Goal: Task Accomplishment & Management: Complete application form

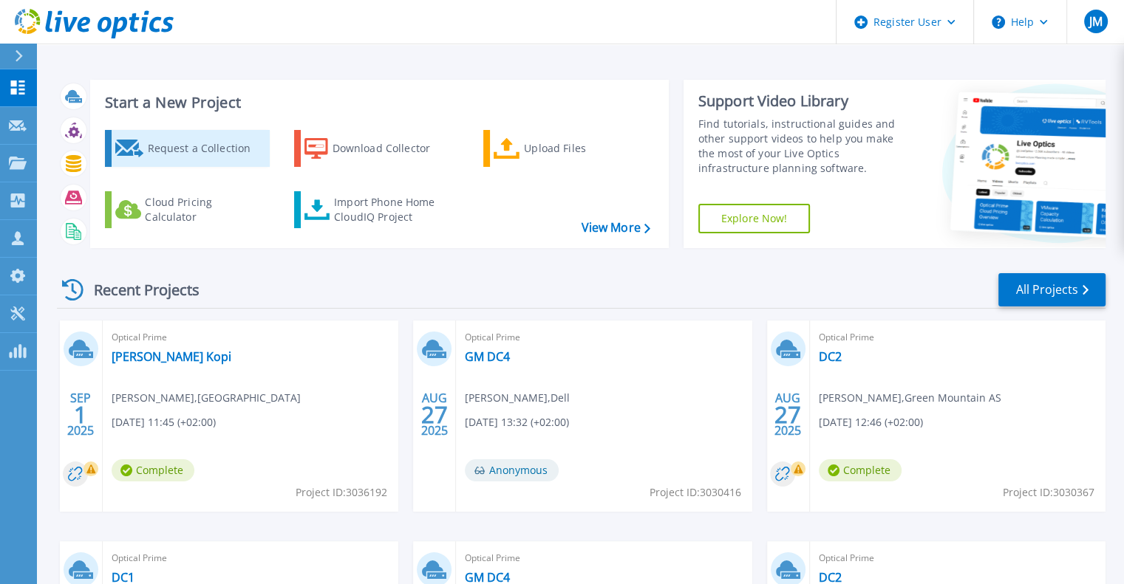
click at [214, 149] on div "Request a Collection" at bounding box center [206, 149] width 118 height 30
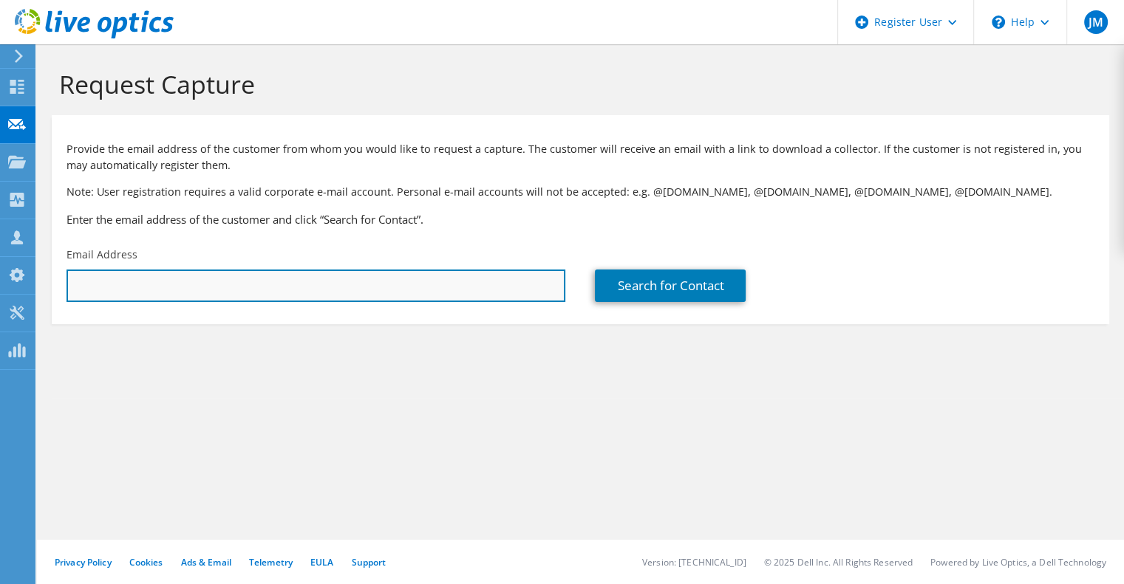
click at [462, 295] on input "text" at bounding box center [315, 286] width 499 height 33
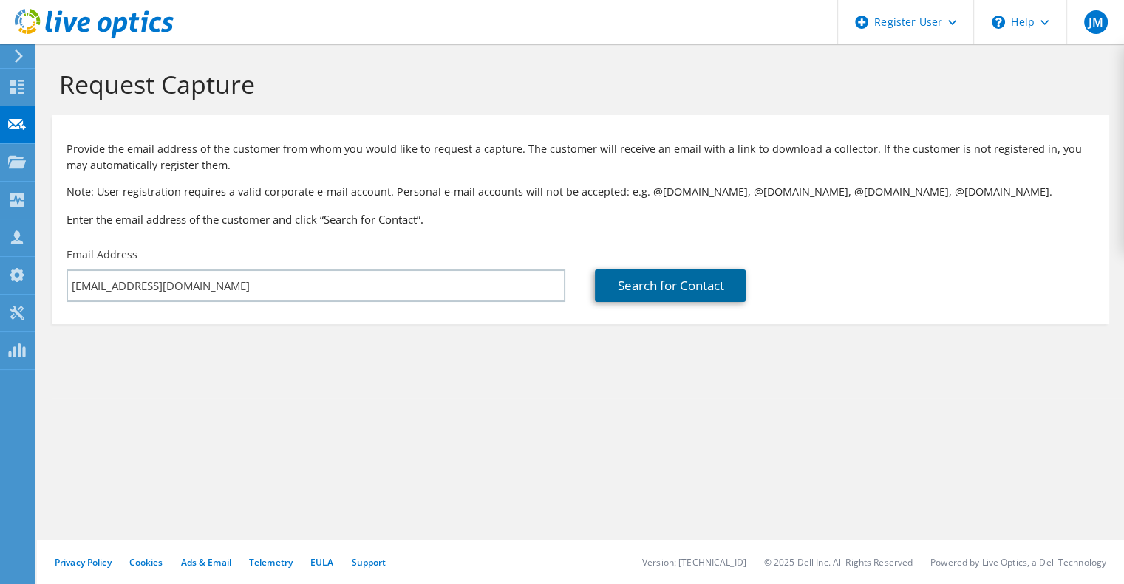
click at [649, 296] on link "Search for Contact" at bounding box center [670, 286] width 151 height 33
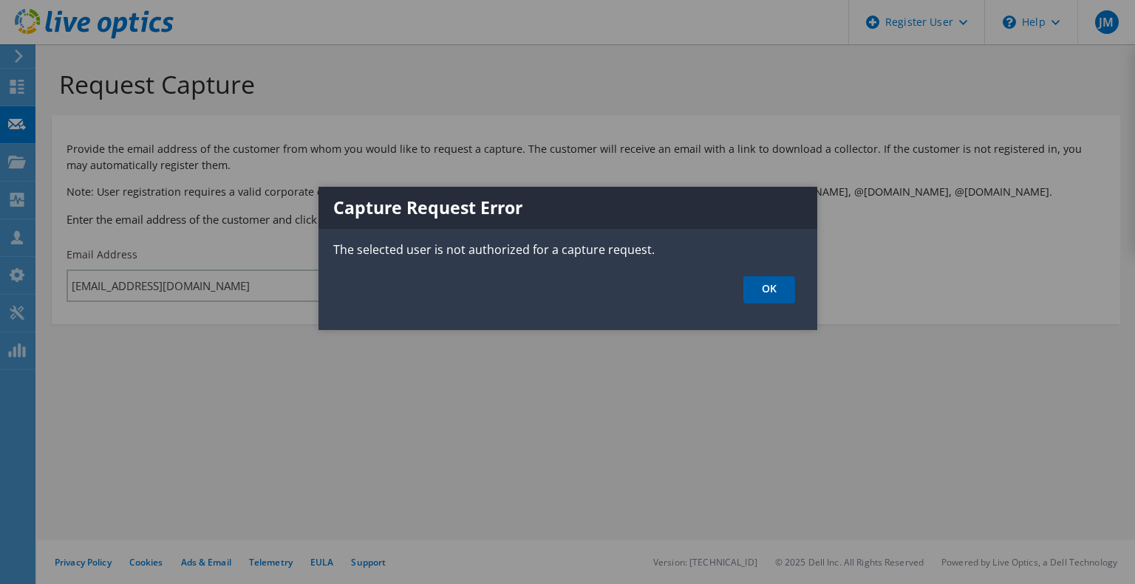
click at [754, 291] on link "OK" at bounding box center [769, 289] width 52 height 27
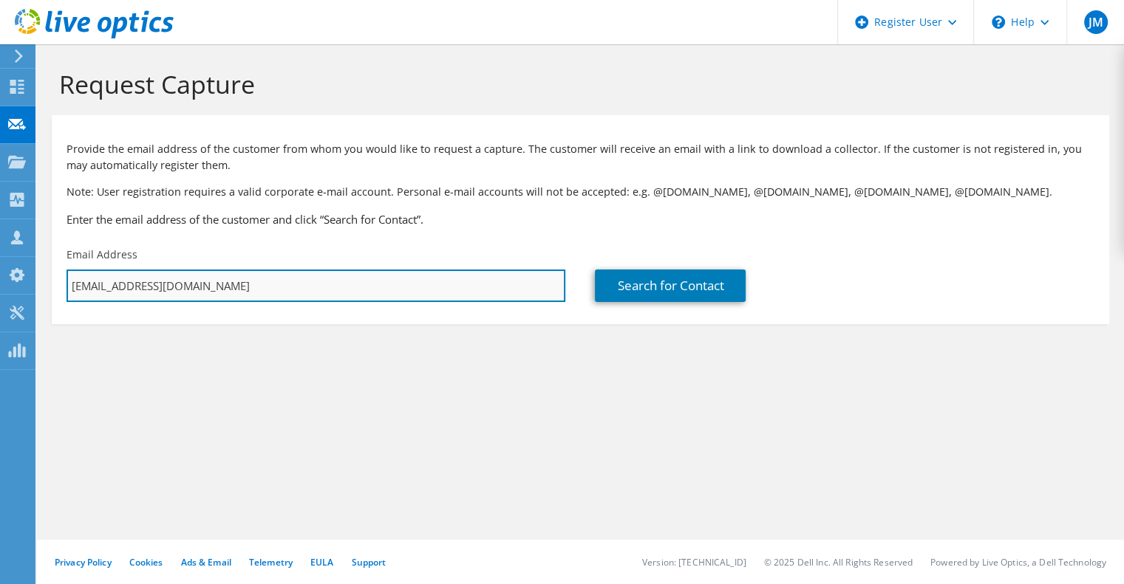
click at [102, 285] on input "joern.malsten@dell.com" at bounding box center [315, 286] width 499 height 33
type input "joern_malsten@dell.com"
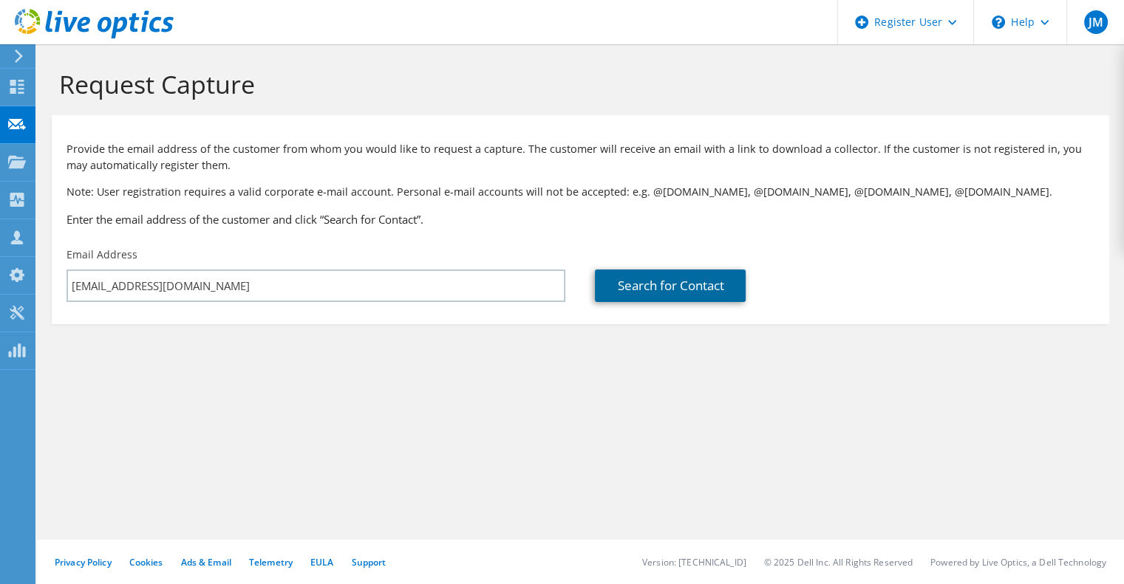
click at [632, 296] on link "Search for Contact" at bounding box center [670, 286] width 151 height 33
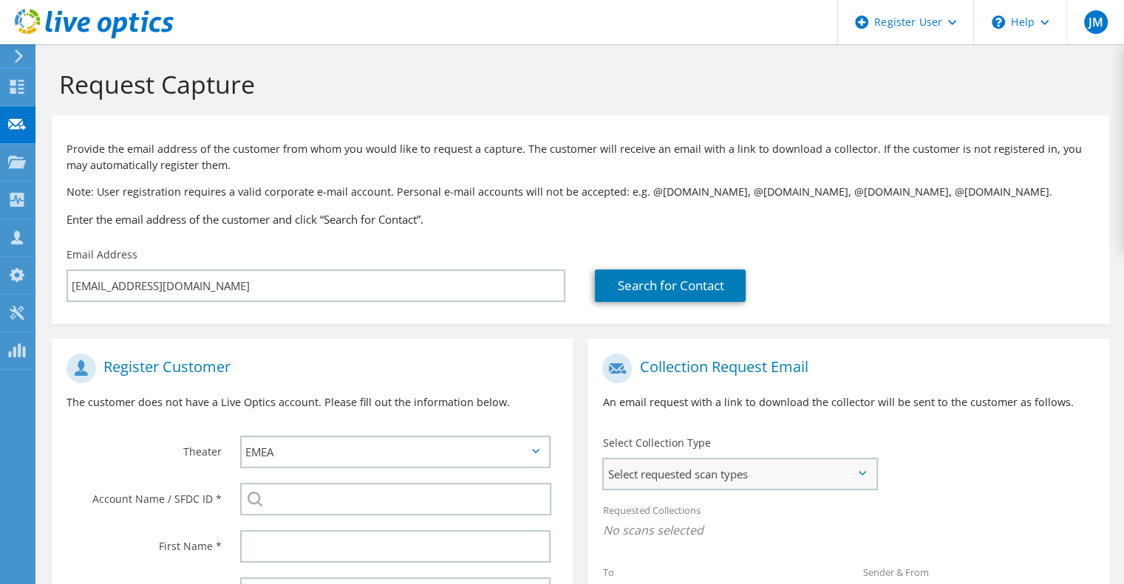
click at [869, 474] on span "Select requested scan types" at bounding box center [740, 474] width 272 height 30
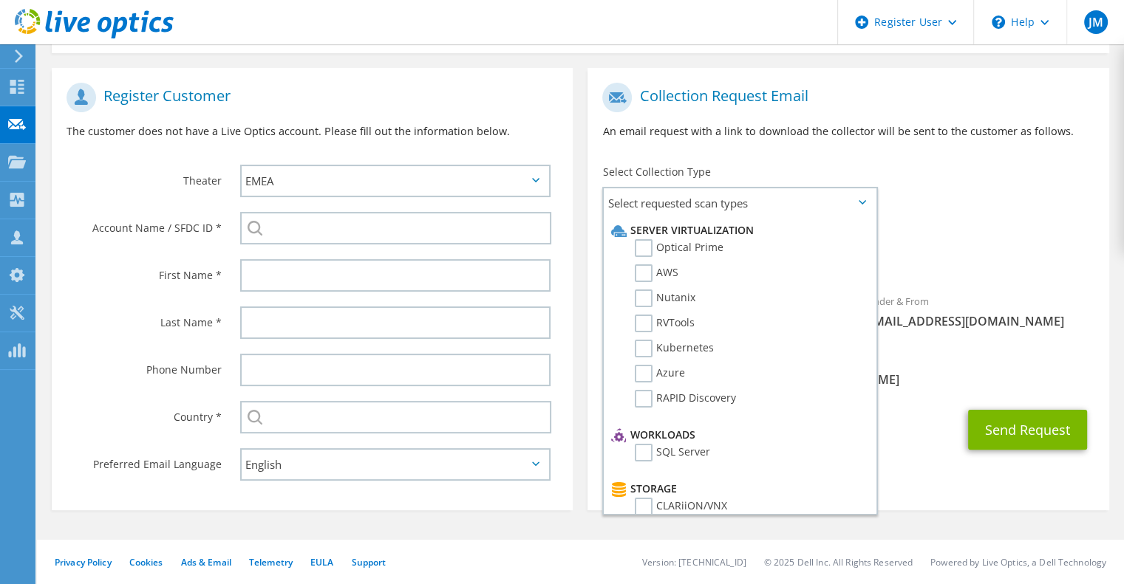
scroll to position [273, 0]
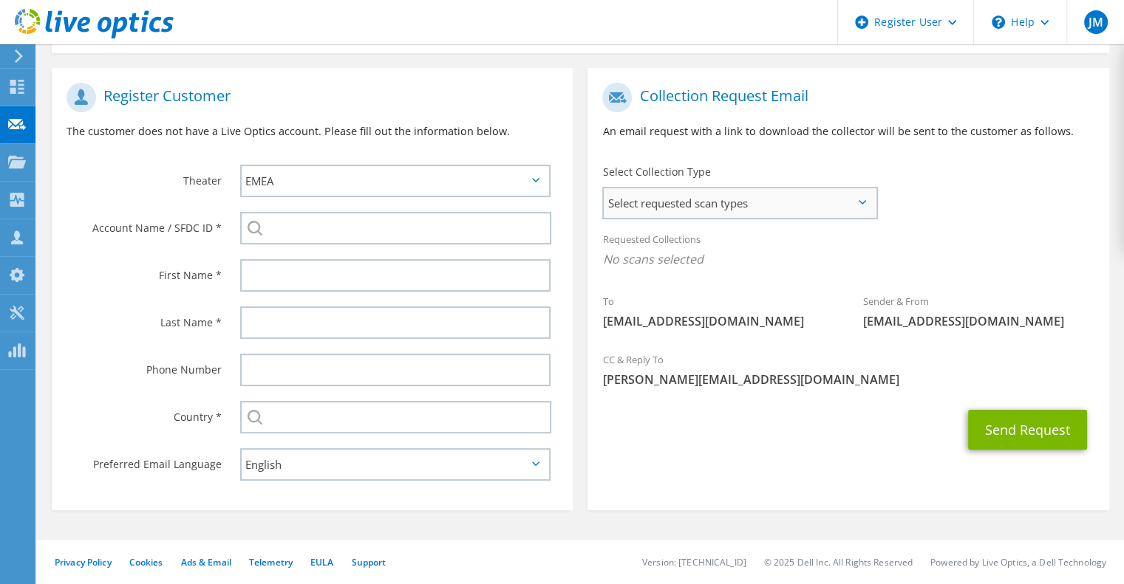
click at [867, 205] on span "Select requested scan types" at bounding box center [740, 203] width 272 height 30
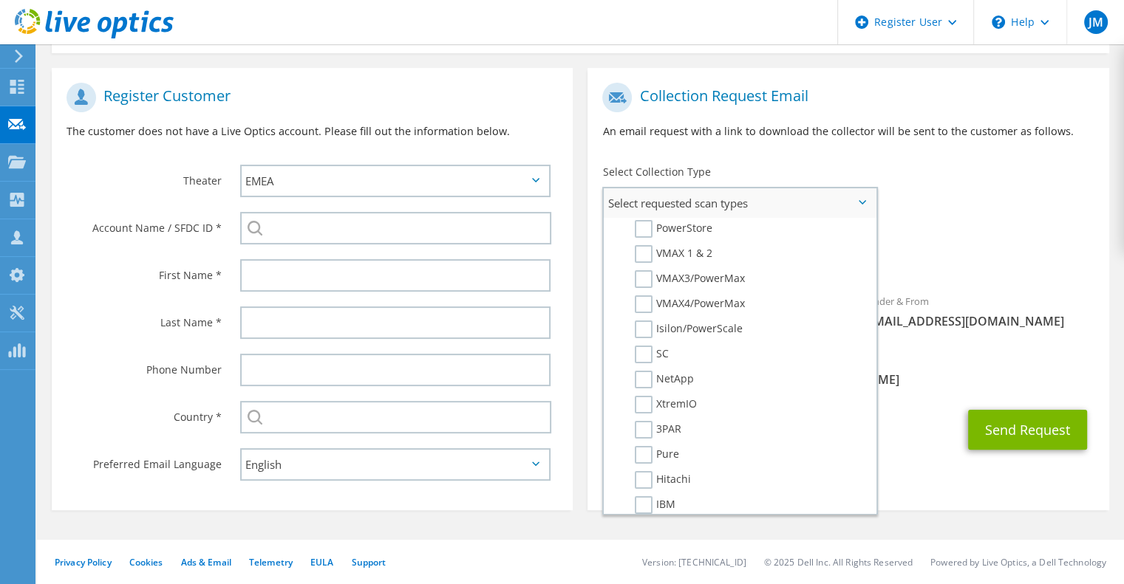
scroll to position [352, 0]
click at [643, 406] on label "3PAR" at bounding box center [658, 406] width 47 height 18
click at [0, 0] on input "3PAR" at bounding box center [0, 0] width 0 height 0
